Goal: Check status

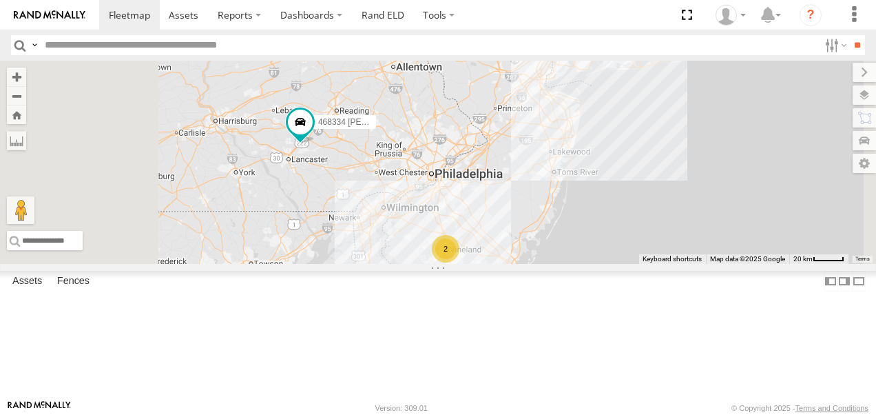
drag, startPoint x: 441, startPoint y: 313, endPoint x: 493, endPoint y: 229, distance: 99.2
click at [493, 229] on div "JTSP Hino 468334 Shelina 2" at bounding box center [438, 162] width 876 height 203
click at [371, 17] on link "Rand ELD" at bounding box center [383, 15] width 62 height 30
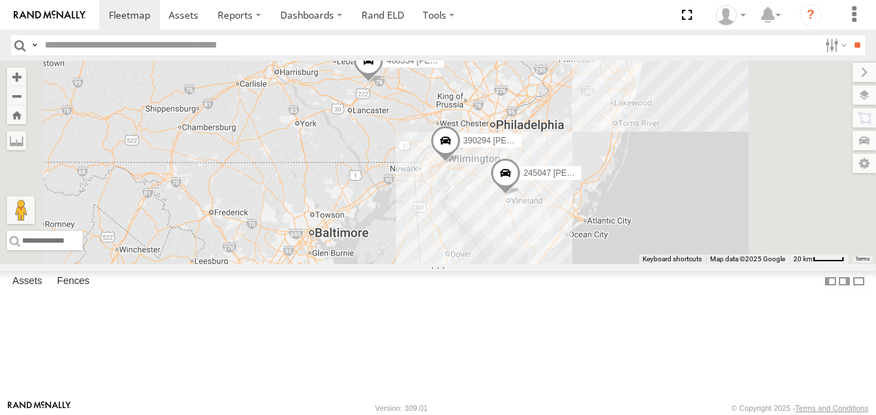
drag, startPoint x: 813, startPoint y: 117, endPoint x: 779, endPoint y: 195, distance: 84.9
click at [779, 195] on div "245047 Shawn 390294 Joshua 468334 Shelina 3" at bounding box center [438, 162] width 876 height 203
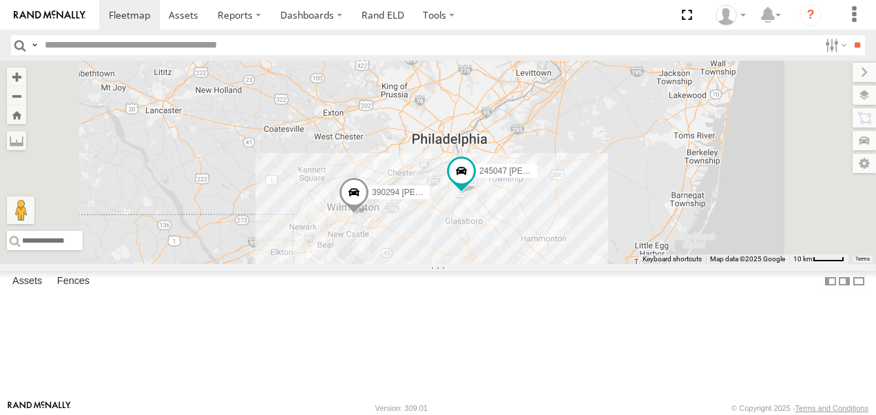
drag, startPoint x: 557, startPoint y: 243, endPoint x: 566, endPoint y: 149, distance: 94.1
click at [566, 149] on div "468334 Shelina 245047 Shawn 390294 Joshua JTSP Hino" at bounding box center [438, 162] width 876 height 203
click at [216, 55] on span at bounding box center [201, 36] width 30 height 37
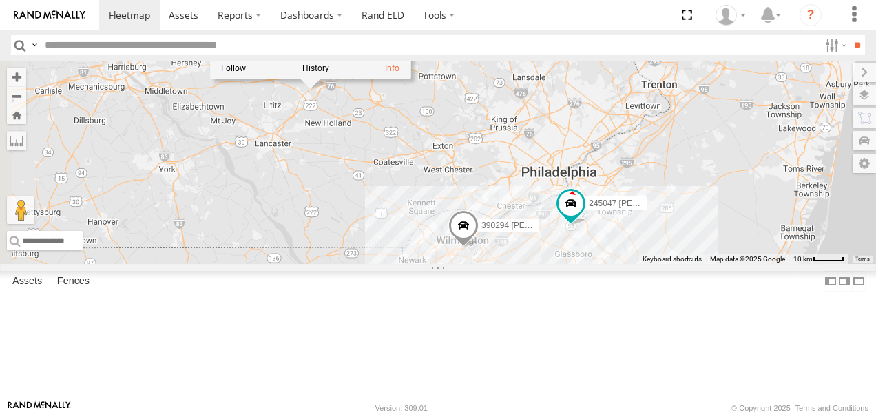
drag, startPoint x: 544, startPoint y: 180, endPoint x: 652, endPoint y: 214, distance: 113.3
click at [652, 214] on div "468334 Shelina 245047 Shawn 390294 Joshua JTSP Hino 468334 Shelina All Assets E…" at bounding box center [438, 162] width 876 height 203
click at [0, 0] on link at bounding box center [0, 0] width 0 height 0
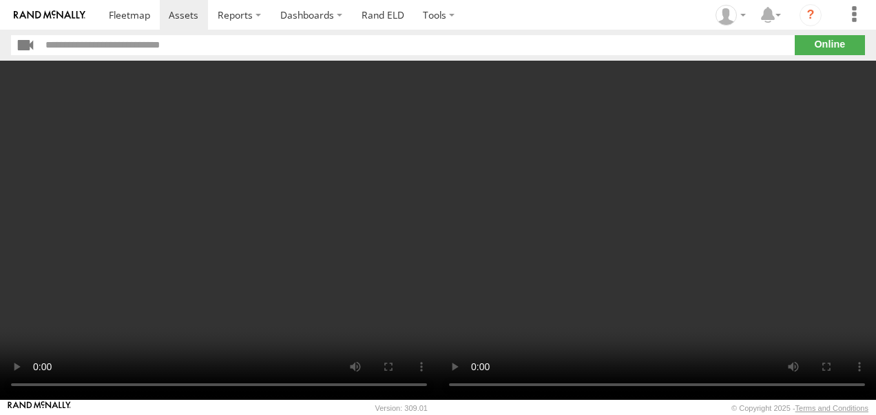
drag, startPoint x: 0, startPoint y: 0, endPoint x: 186, endPoint y: 156, distance: 242.6
drag, startPoint x: 501, startPoint y: 374, endPoint x: 293, endPoint y: 1, distance: 427.1
